Goal: Information Seeking & Learning: Learn about a topic

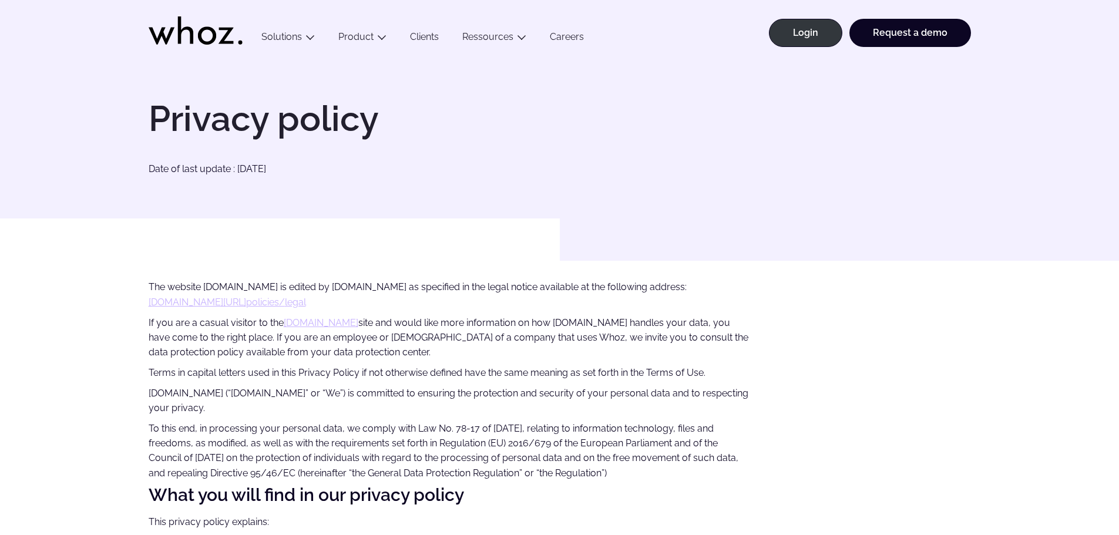
drag, startPoint x: 191, startPoint y: 394, endPoint x: 228, endPoint y: 396, distance: 37.1
click at [228, 396] on p "Biznet.io (“Biznet.io” or “We”) is committed to ensuring the protection and sec…" at bounding box center [449, 401] width 601 height 30
copy p "“Biznet.io"
click at [228, 396] on p "Biznet.io (“Biznet.io” or “We”) is committed to ensuring the protection and sec…" at bounding box center [449, 401] width 601 height 30
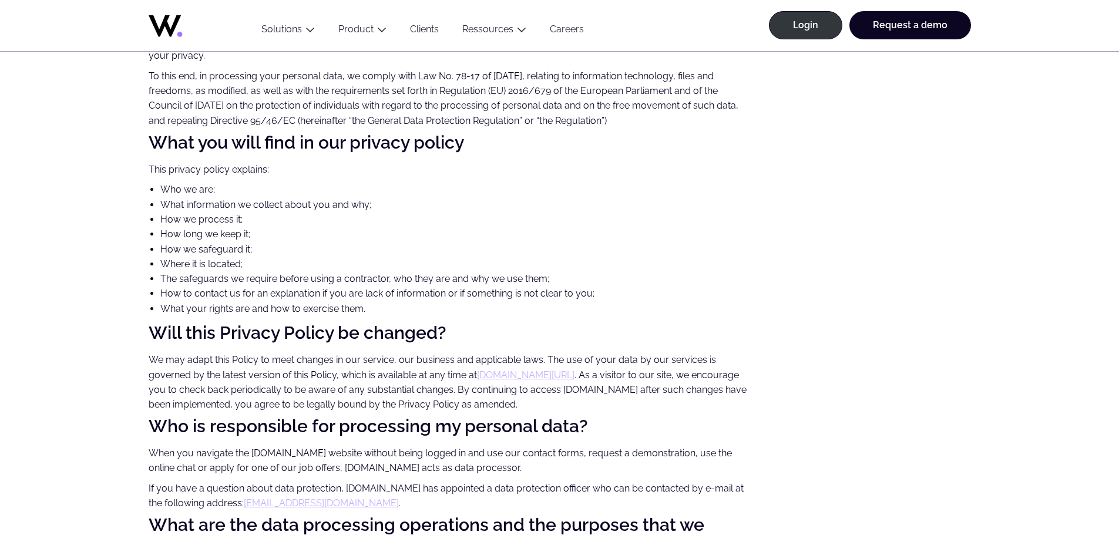
scroll to position [376, 0]
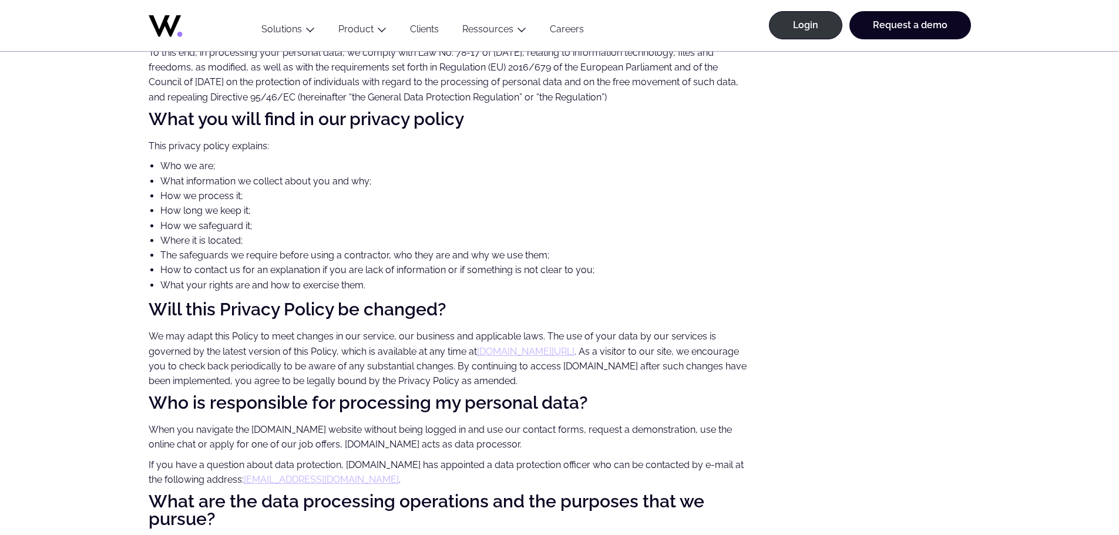
click at [512, 346] on link "www.whoz.com/fr/policies/privacy" at bounding box center [525, 351] width 97 height 11
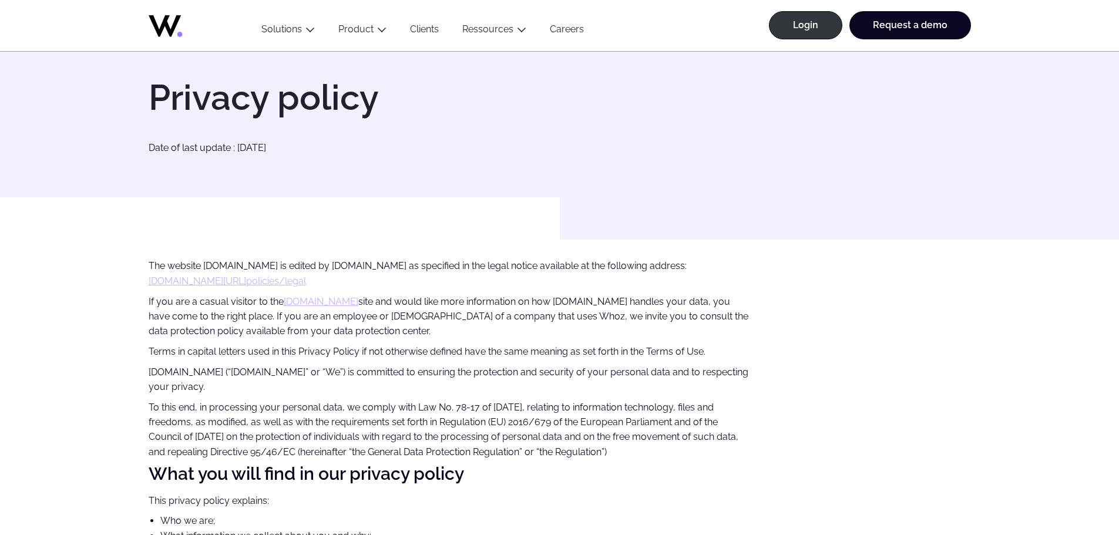
click at [512, 333] on p "If you are a casual visitor to the [DOMAIN_NAME] site and would like more infor…" at bounding box center [449, 316] width 601 height 45
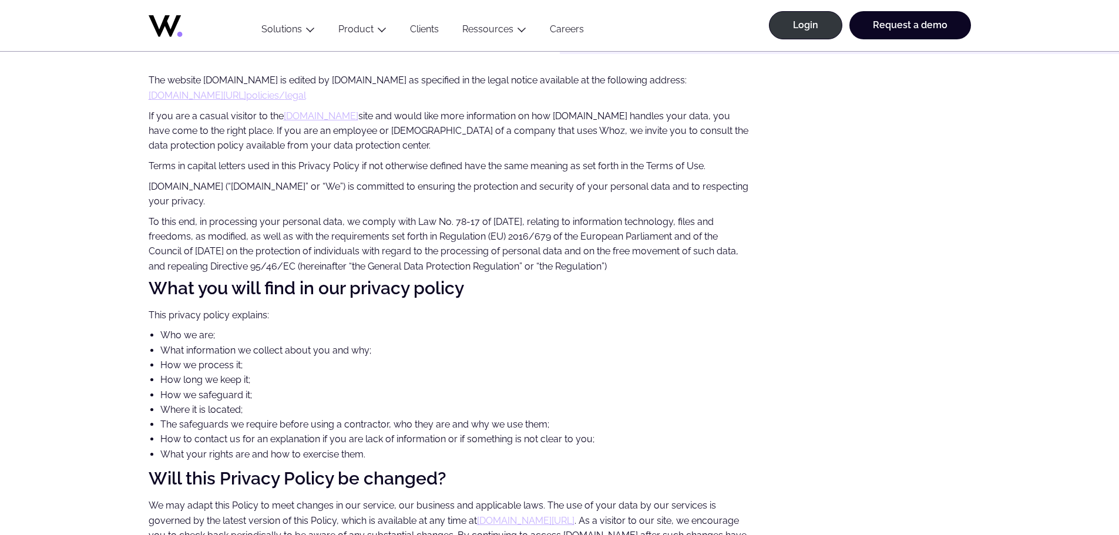
scroll to position [211, 0]
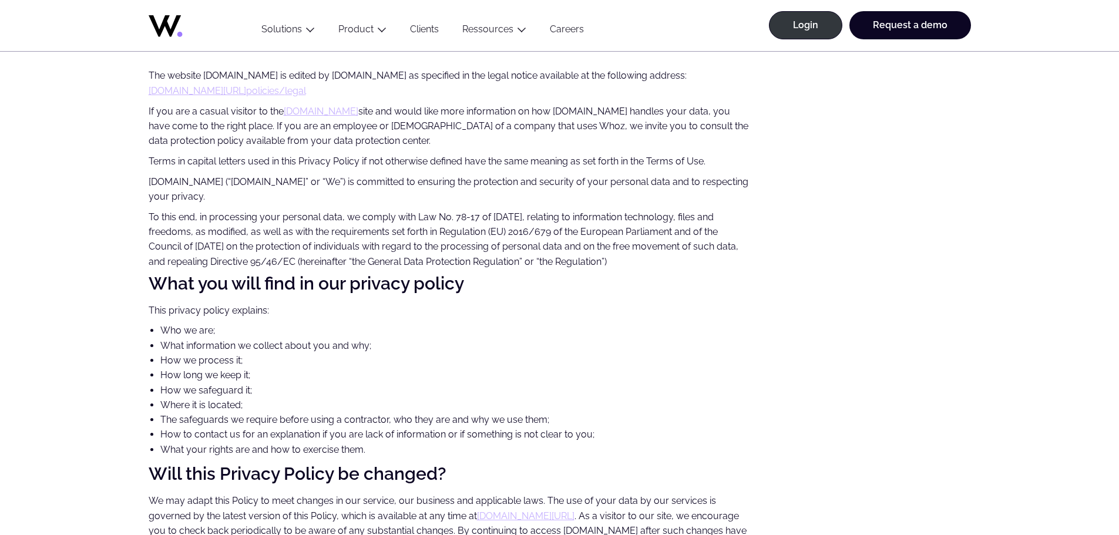
click at [178, 86] on link "www.whoz.com/fr/" at bounding box center [197, 90] width 97 height 11
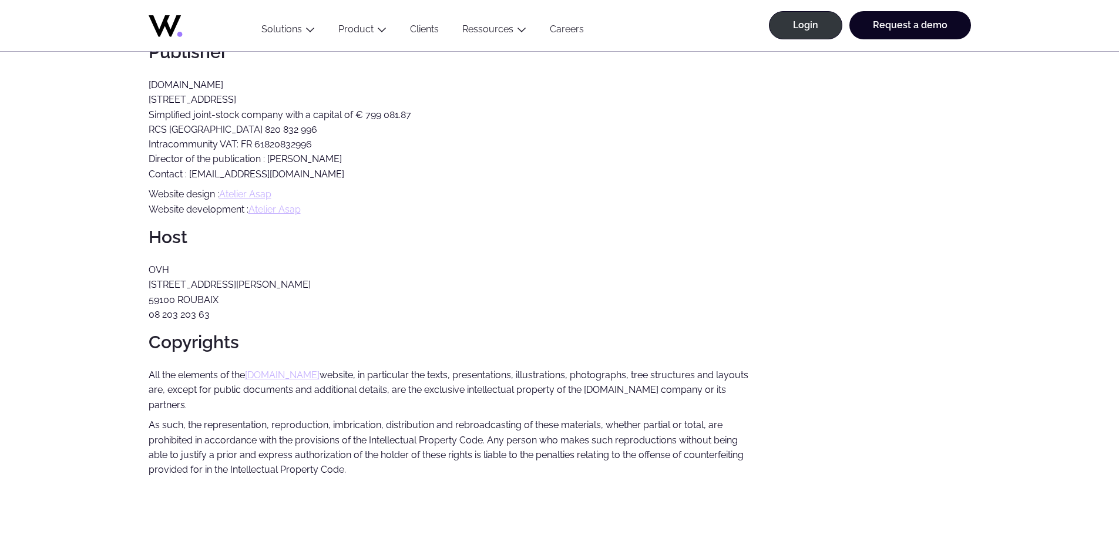
scroll to position [235, 0]
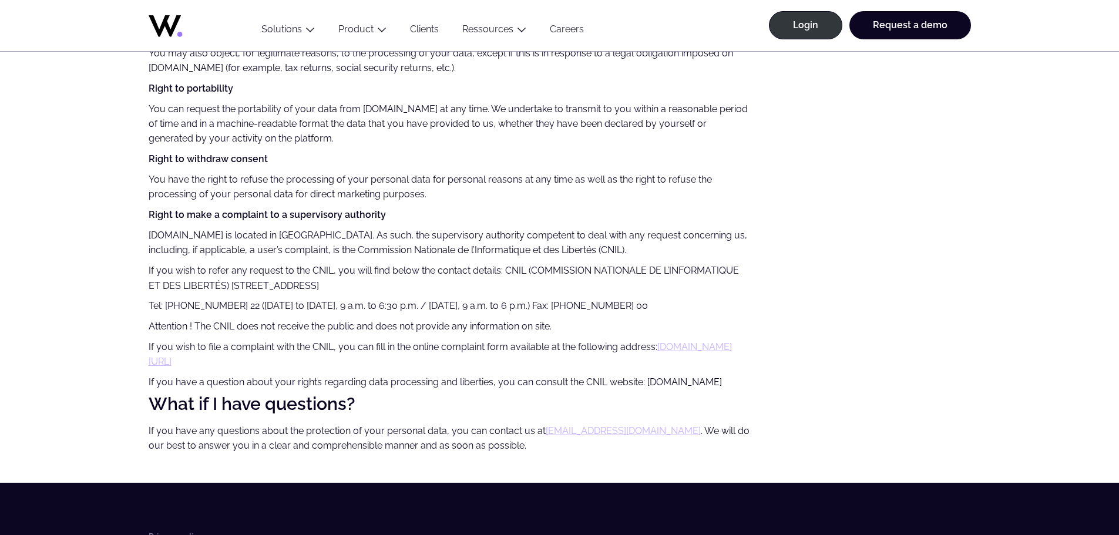
scroll to position [3289, 0]
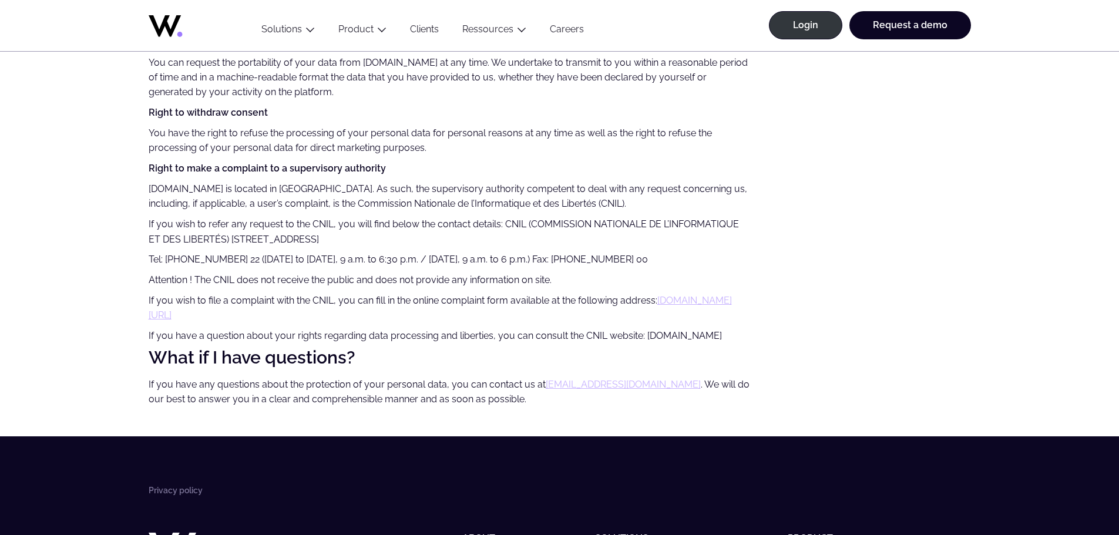
click at [405, 100] on p "You can request the portability of your data from Biznet.io at any time. We und…" at bounding box center [449, 77] width 601 height 45
